Goal: Use online tool/utility: Utilize a website feature to perform a specific function

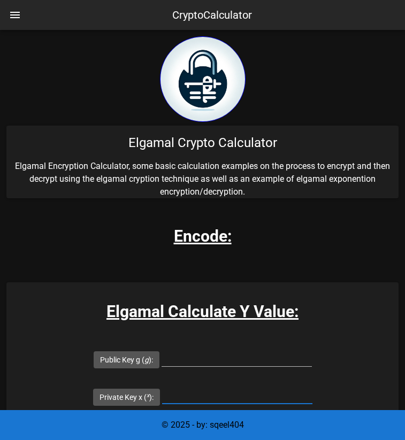
scroll to position [136, 0]
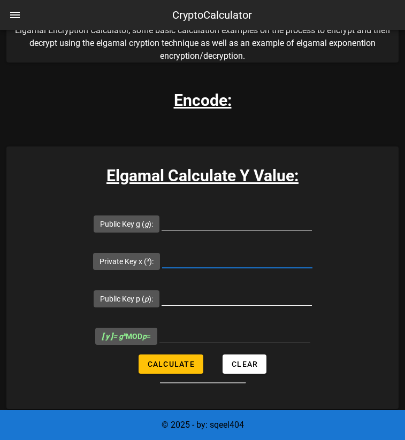
click at [202, 303] on input "Public Key p ( p ):" at bounding box center [236, 296] width 150 height 17
type input "23"
click at [228, 228] on input "Public Key g ( g ):" at bounding box center [236, 221] width 150 height 17
type input "11"
click at [221, 260] on input "Private Key x ( x ):" at bounding box center [237, 259] width 150 height 17
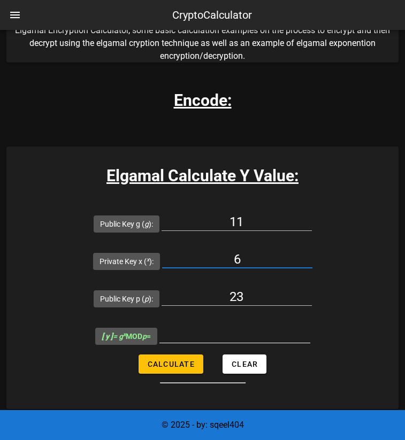
type input "6"
click at [221, 335] on input "[ y ] = g x MOD p =" at bounding box center [234, 334] width 151 height 17
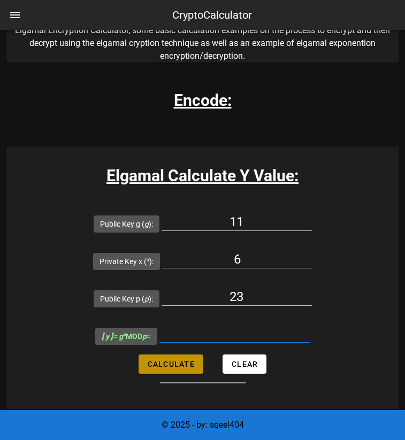
click at [183, 364] on span "Calculate" at bounding box center [171, 364] width 48 height 9
type input "9"
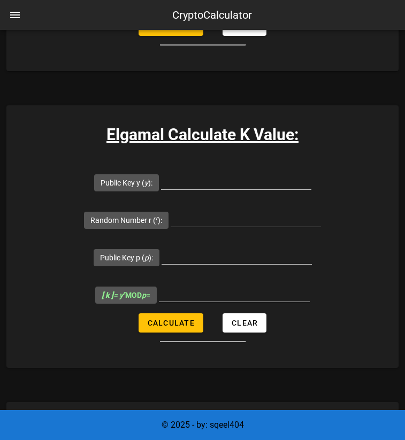
scroll to position [455, 0]
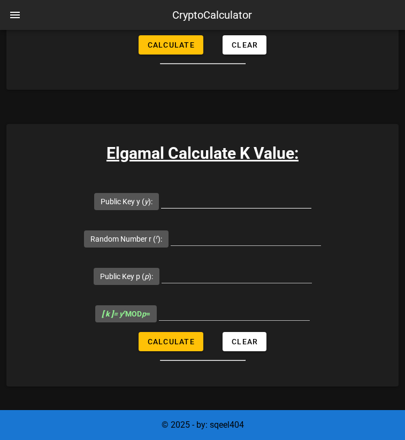
click at [236, 206] on input "Public Key y ( y ):" at bounding box center [236, 199] width 150 height 17
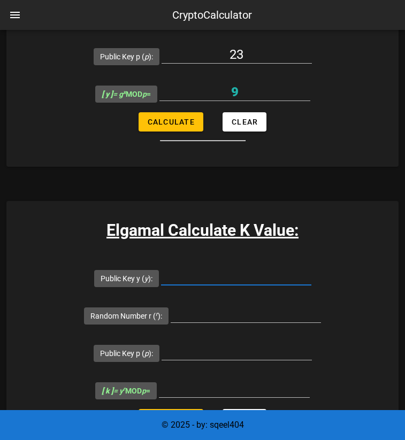
scroll to position [382, 0]
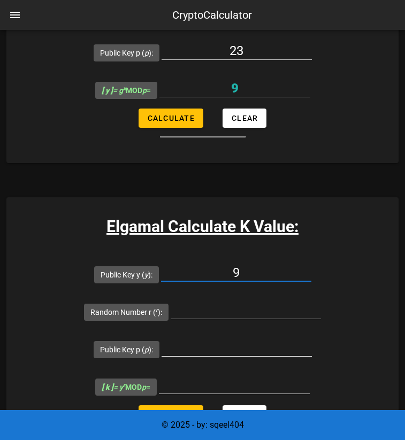
type input "9"
click at [220, 349] on input "Public Key p ( p ):" at bounding box center [236, 347] width 150 height 17
type input "23"
click at [234, 308] on input "Random Number r ( r ):" at bounding box center [246, 310] width 150 height 17
type input "5"
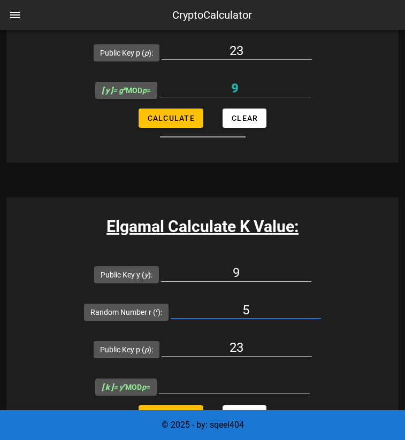
click at [190, 412] on div "© 2025 - by: sqeel404" at bounding box center [202, 425] width 405 height 30
click at [195, 406] on button "Calculate" at bounding box center [170, 414] width 65 height 19
type input "8"
drag, startPoint x: 260, startPoint y: 308, endPoint x: 242, endPoint y: 308, distance: 18.2
click at [242, 308] on input "5" at bounding box center [246, 310] width 150 height 17
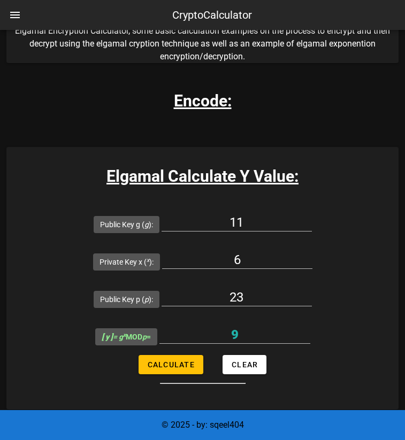
scroll to position [137, 0]
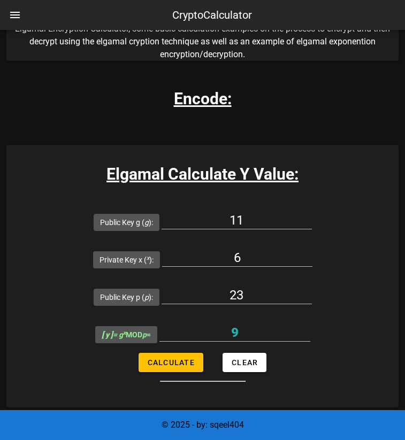
click at [334, 252] on form "Public Key g ( g ): 11 Private Key x ( x ): 6 Public Key p ( p ): 23 [ y ] = g …" at bounding box center [202, 292] width 392 height 179
drag, startPoint x: 260, startPoint y: 258, endPoint x: 230, endPoint y: 257, distance: 30.5
click at [230, 257] on input "6" at bounding box center [237, 257] width 150 height 17
type input "5"
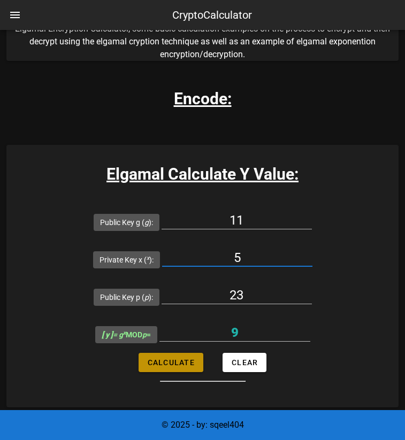
click at [173, 365] on span "Calculate" at bounding box center [171, 362] width 48 height 9
type input "5"
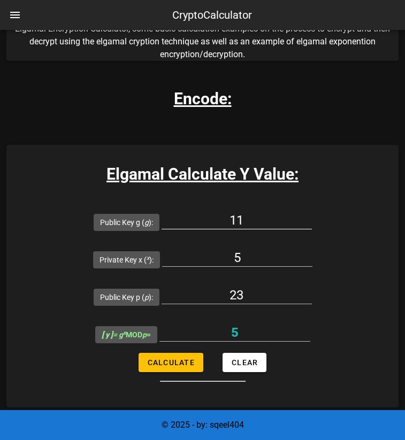
click at [254, 226] on input "11" at bounding box center [236, 220] width 150 height 17
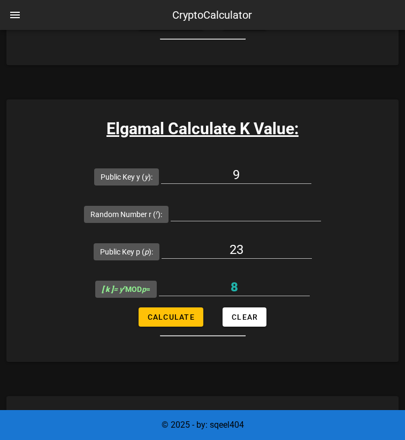
scroll to position [481, 0]
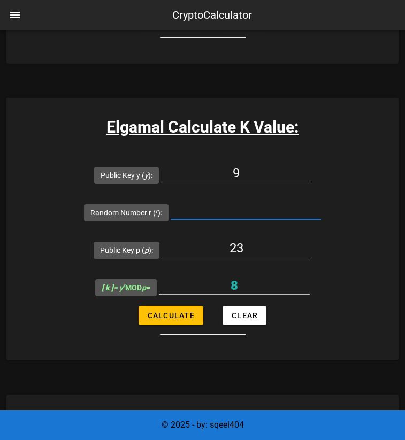
click at [235, 207] on input "Random Number r ( r ):" at bounding box center [246, 210] width 150 height 17
type input "3"
click at [181, 320] on button "Calculate" at bounding box center [170, 315] width 65 height 19
type input "16"
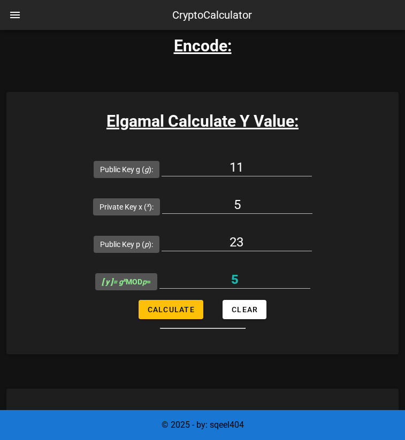
scroll to position [191, 0]
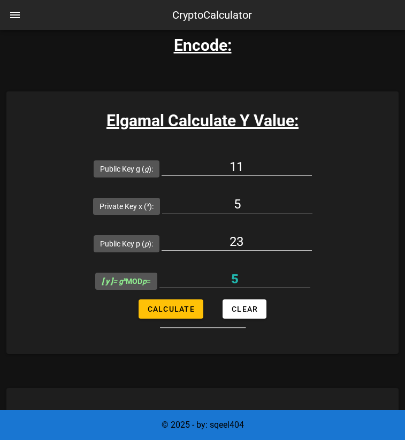
click at [257, 205] on input "5" at bounding box center [237, 204] width 150 height 17
drag, startPoint x: 257, startPoint y: 205, endPoint x: 248, endPoint y: 205, distance: 9.1
click at [248, 205] on input "5" at bounding box center [237, 204] width 150 height 17
click at [248, 205] on input "6" at bounding box center [237, 204] width 150 height 17
type input "6"
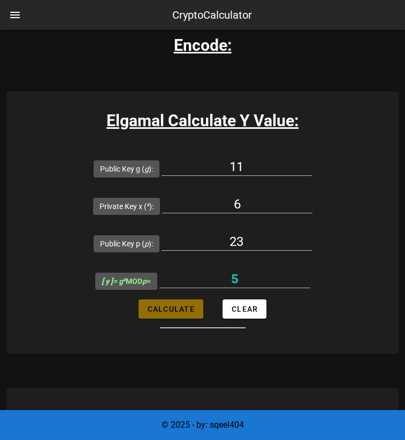
click at [184, 312] on span "Calculate" at bounding box center [171, 309] width 48 height 9
type input "9"
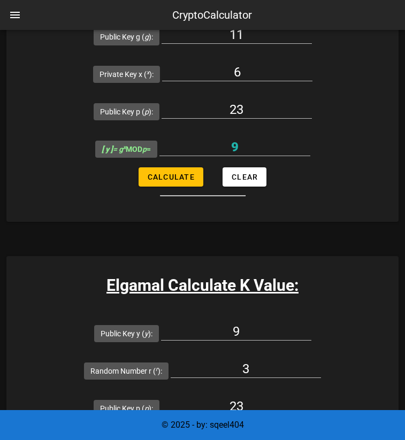
scroll to position [325, 0]
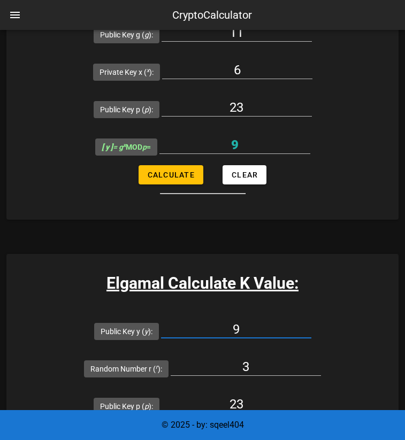
click at [259, 333] on input "9" at bounding box center [236, 329] width 150 height 17
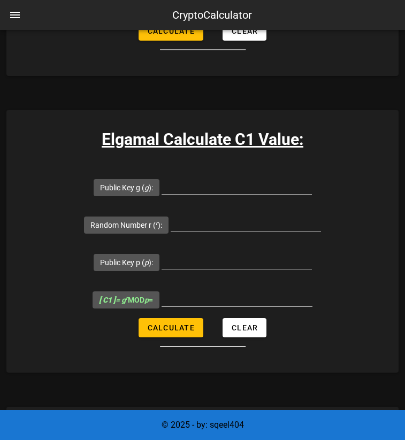
scroll to position [782, 0]
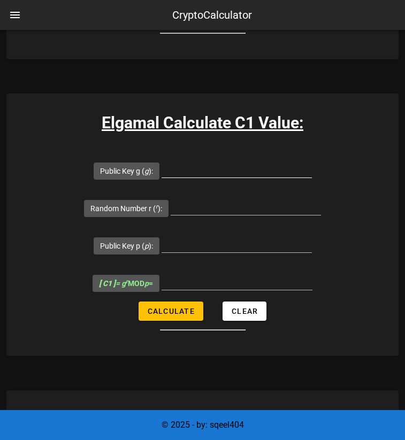
click at [246, 169] on input "Public Key g ( g ):" at bounding box center [236, 168] width 150 height 17
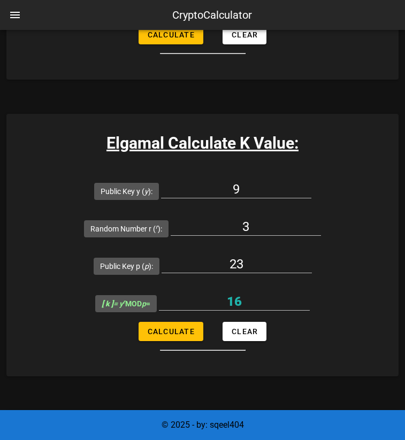
scroll to position [464, 0]
